Goal: Information Seeking & Learning: Learn about a topic

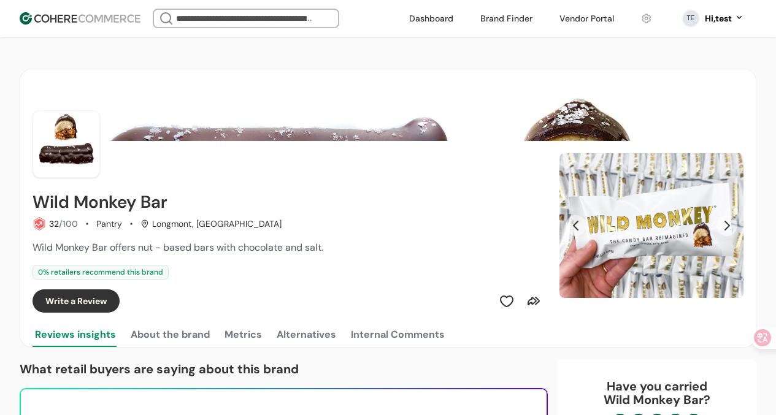
click at [172, 330] on button "About the brand" at bounding box center [170, 335] width 84 height 25
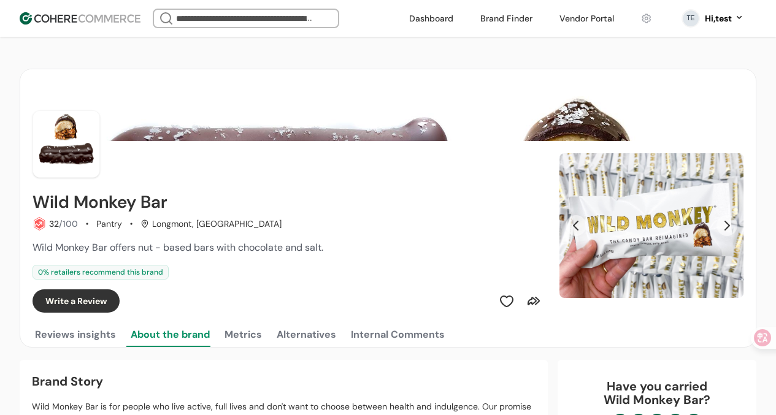
scroll to position [107, 0]
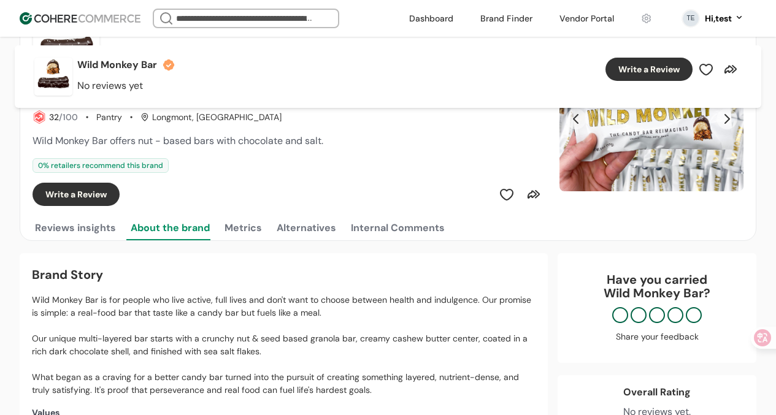
click at [98, 234] on button "Reviews insights" at bounding box center [76, 228] width 86 height 25
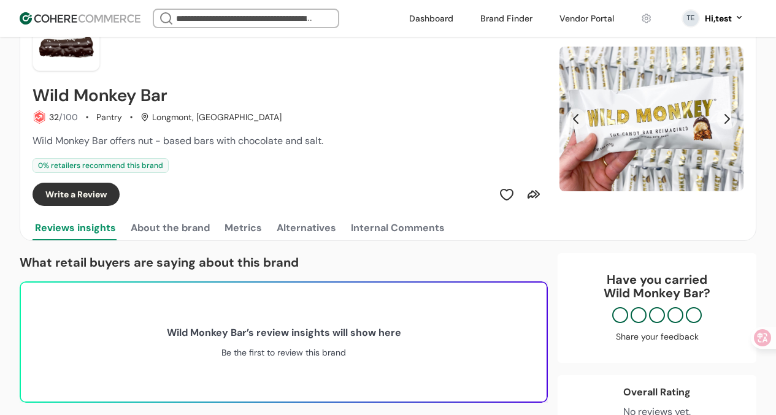
scroll to position [0, 0]
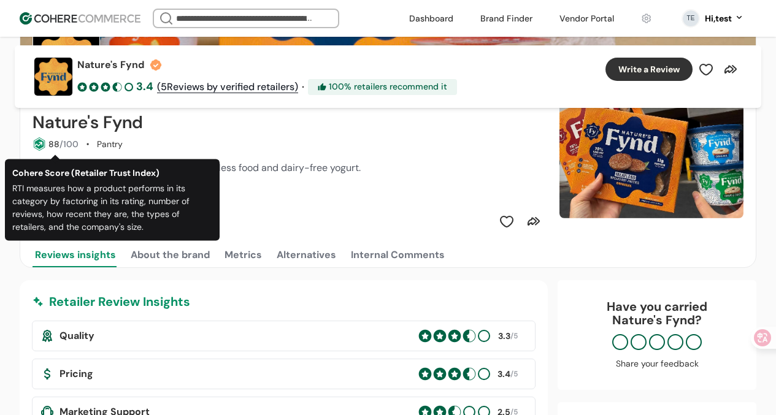
scroll to position [78, 0]
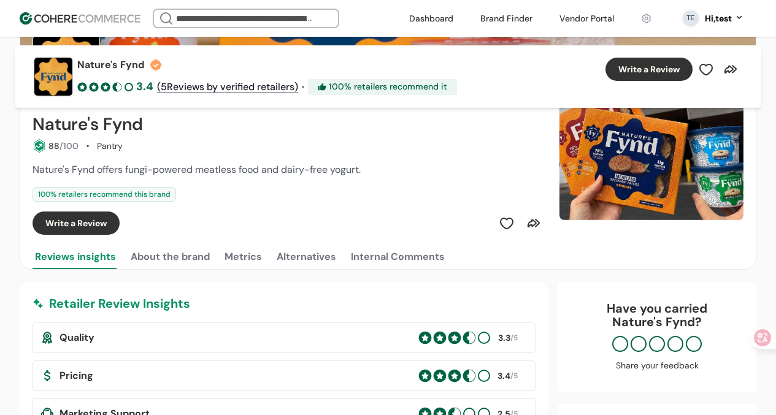
click at [60, 126] on h2 "Nature's Fynd" at bounding box center [88, 125] width 110 height 20
